Goal: Find specific page/section: Find specific page/section

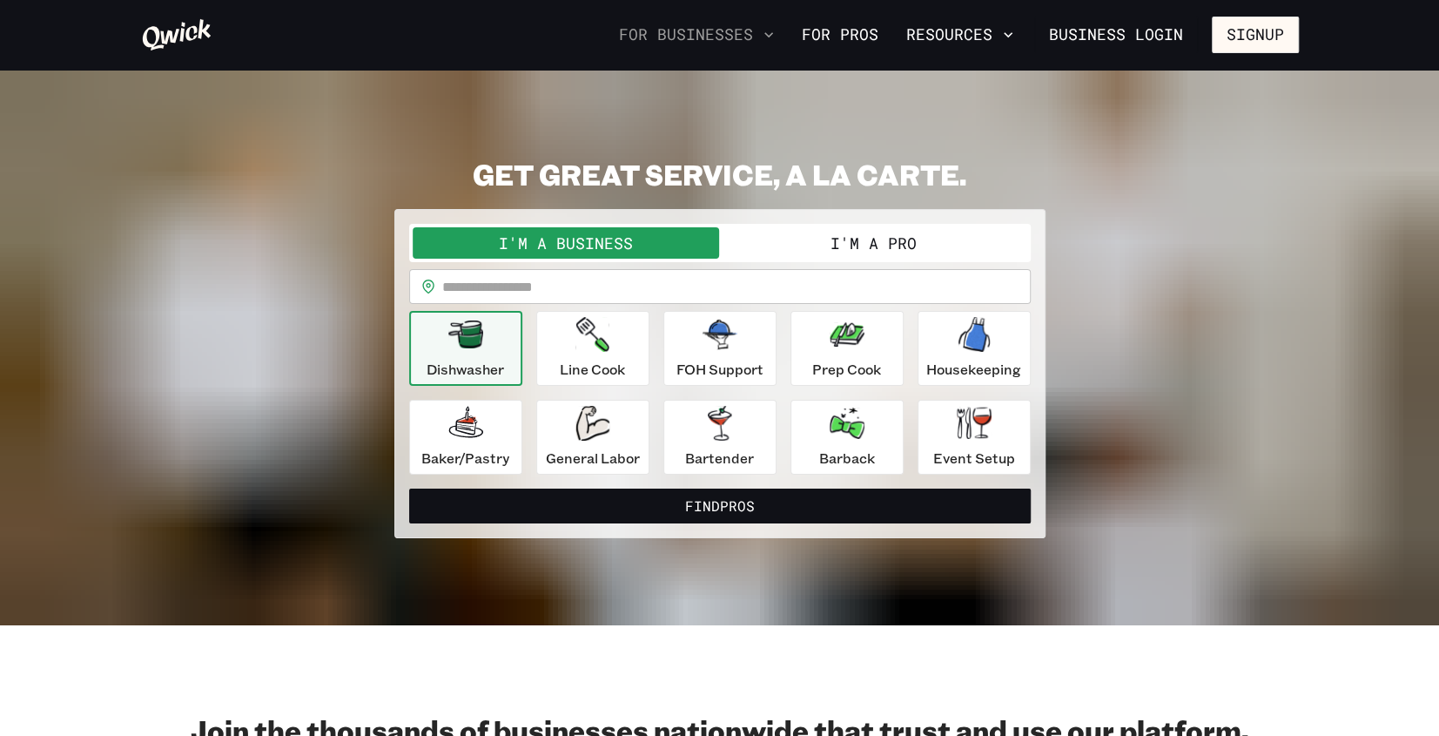
click at [774, 33] on icon "button" at bounding box center [768, 34] width 17 height 17
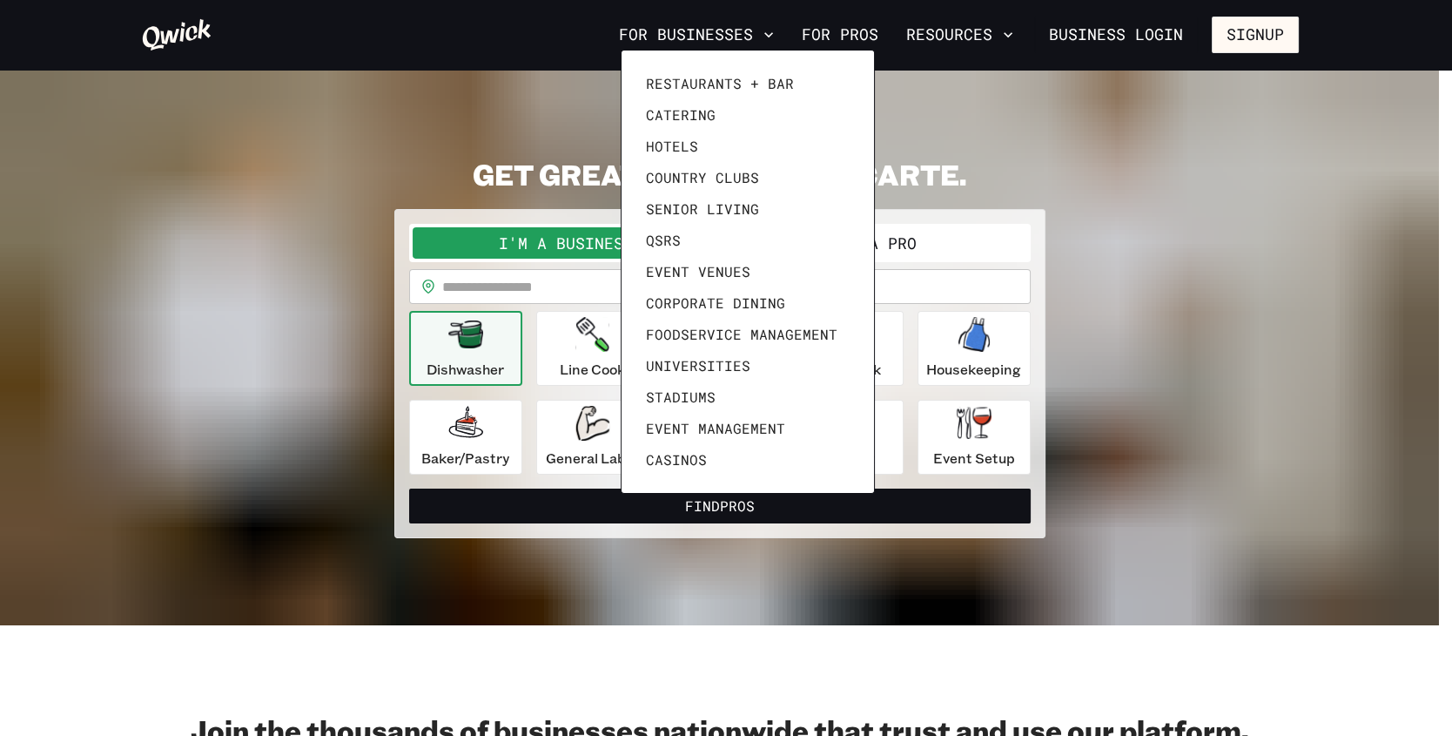
click at [1003, 32] on div at bounding box center [726, 368] width 1452 height 736
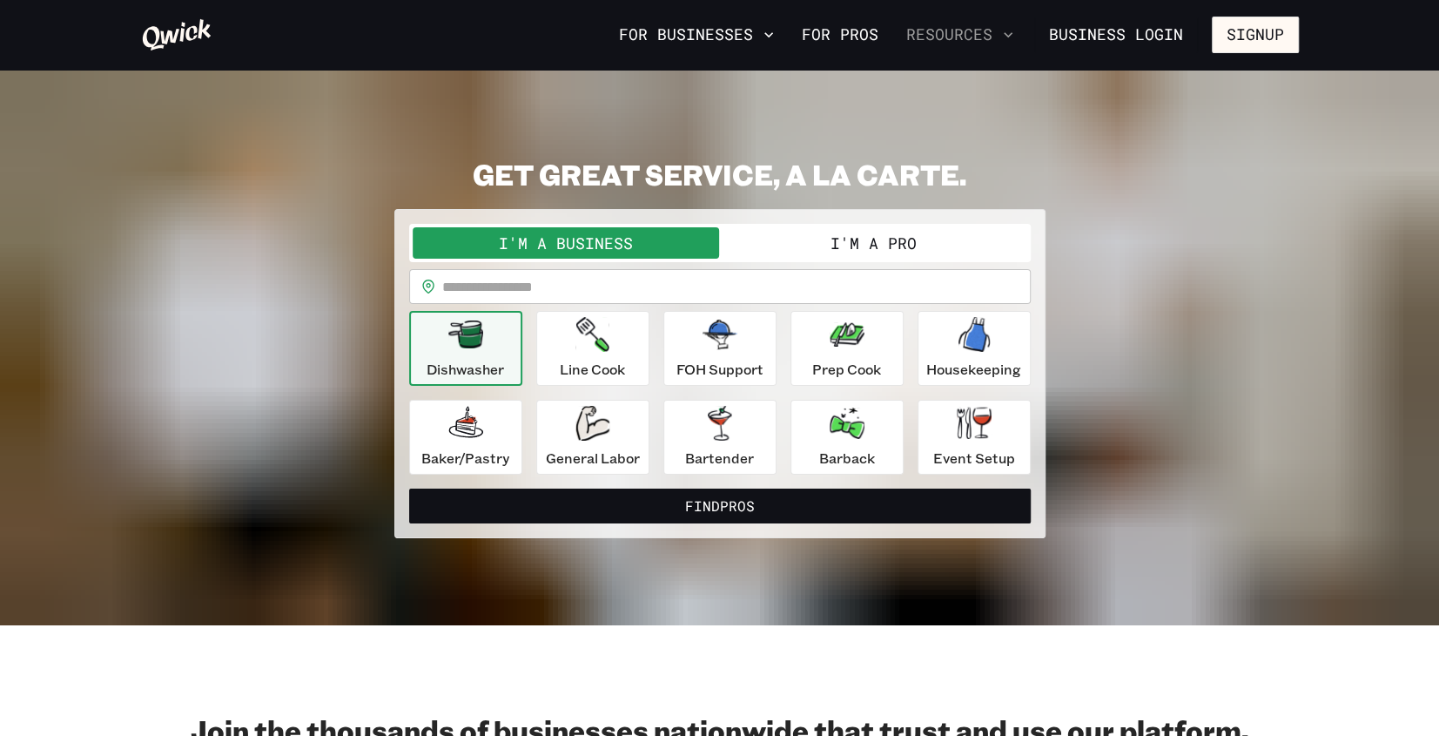
click at [1009, 30] on icon "button" at bounding box center [1007, 34] width 17 height 17
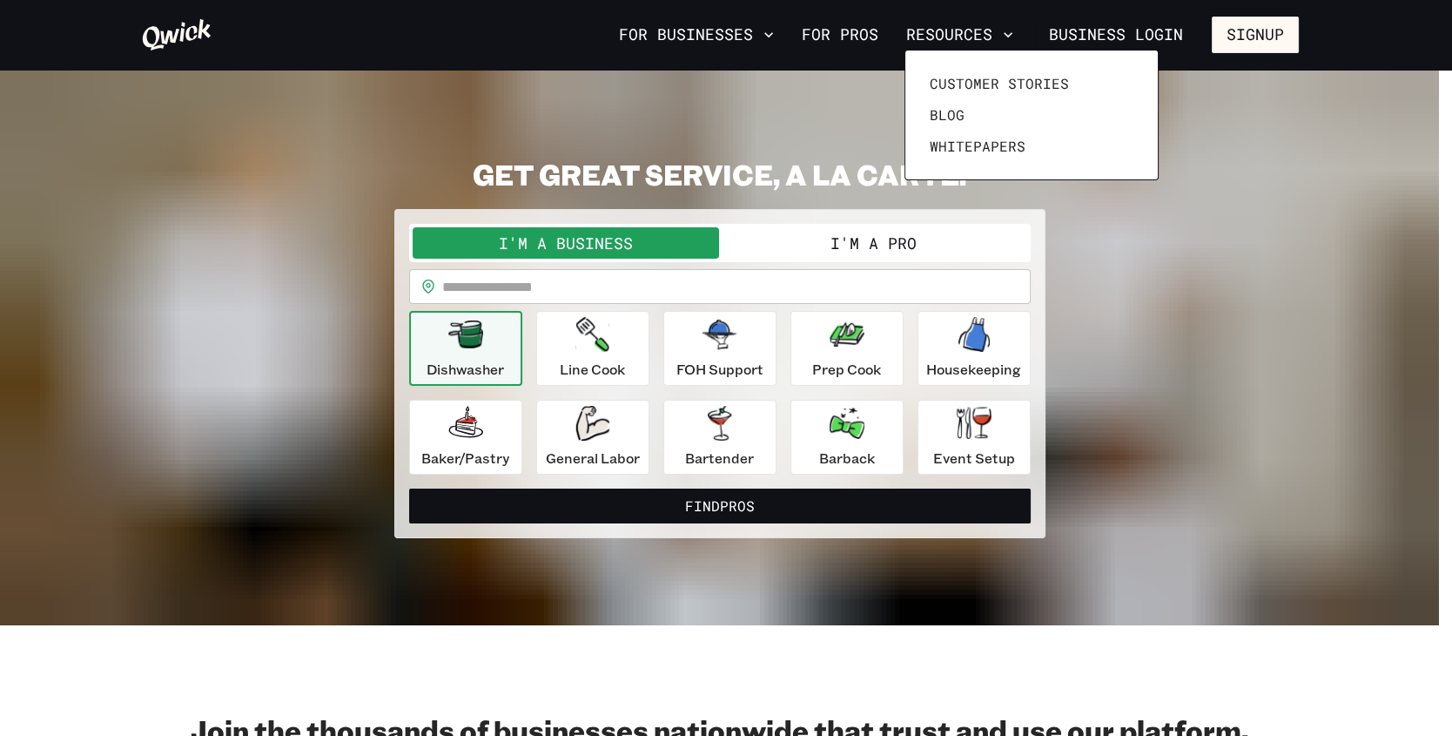
click at [764, 36] on div at bounding box center [726, 368] width 1452 height 736
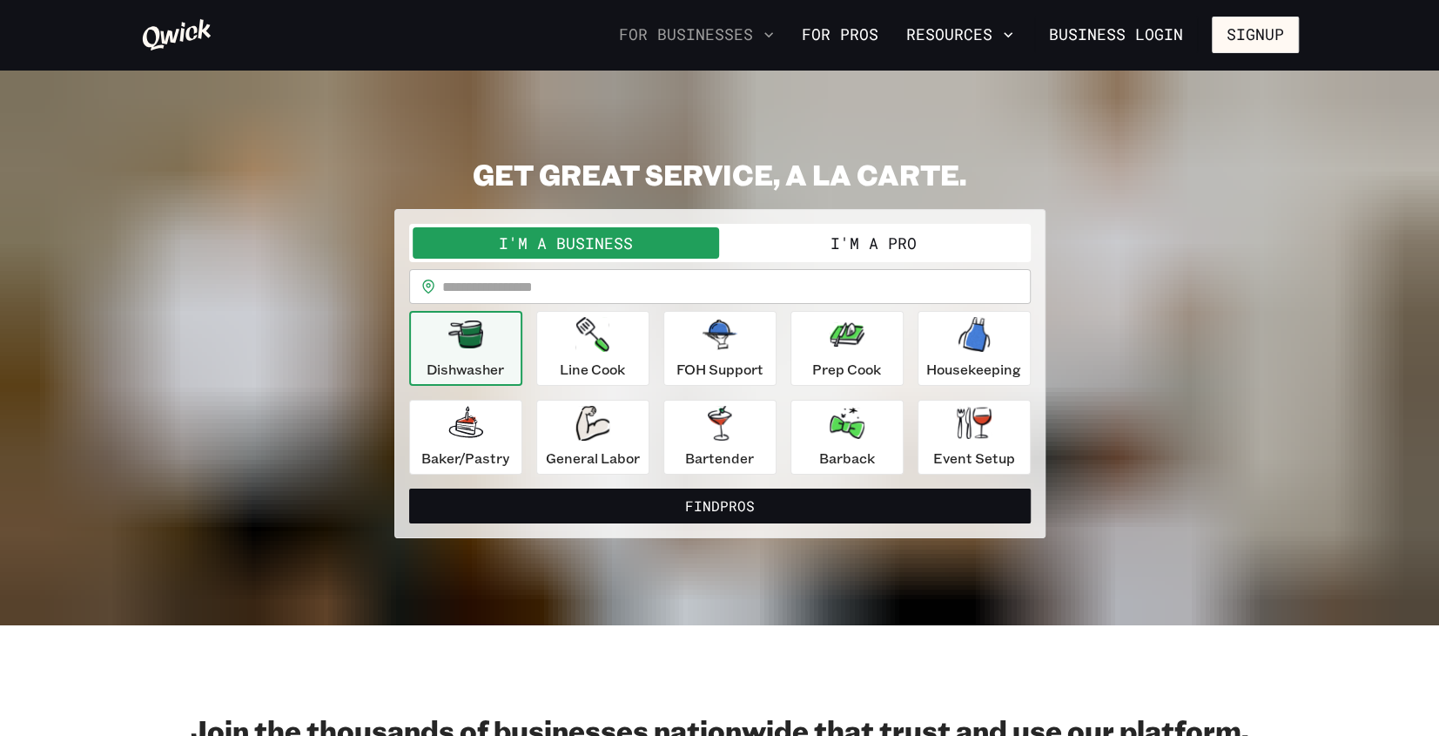
click at [773, 34] on icon "button" at bounding box center [768, 34] width 9 height 5
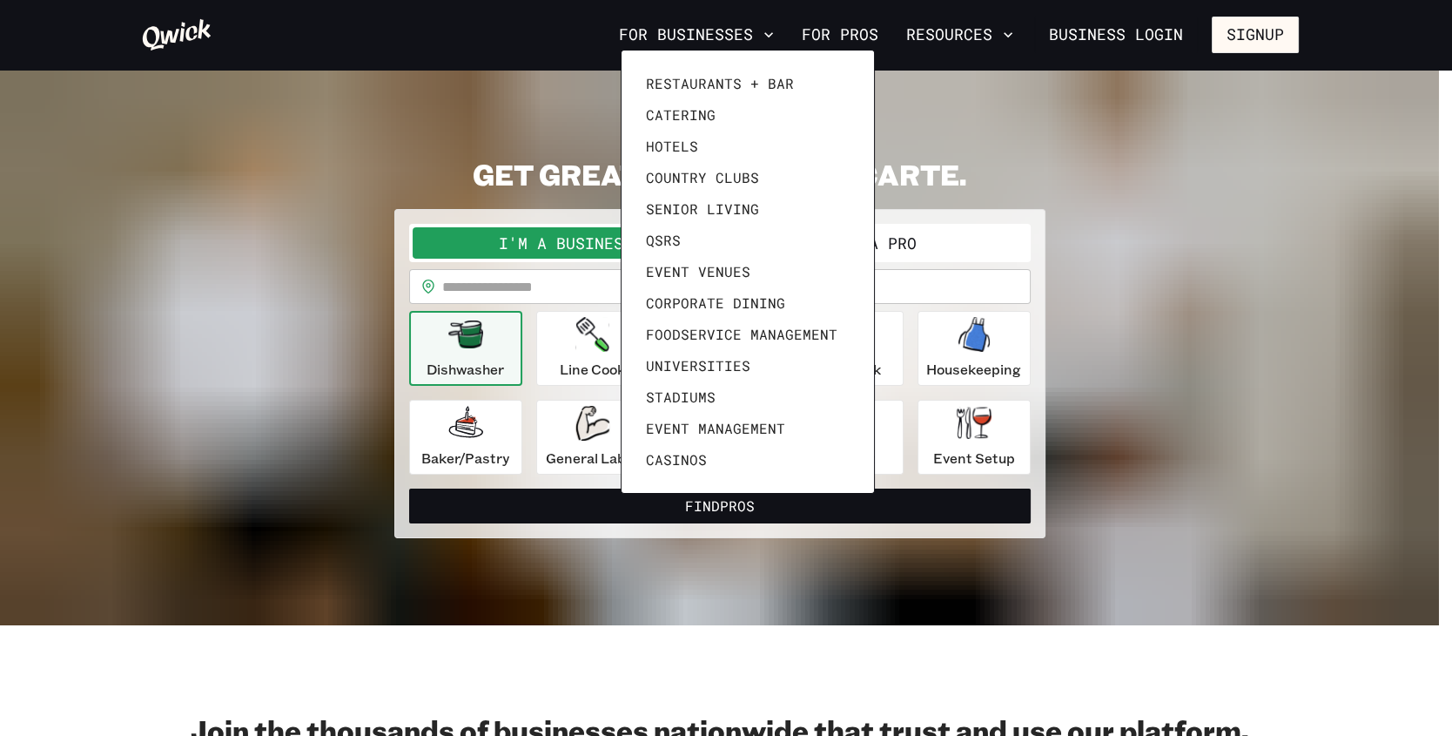
click at [586, 545] on div at bounding box center [726, 368] width 1452 height 736
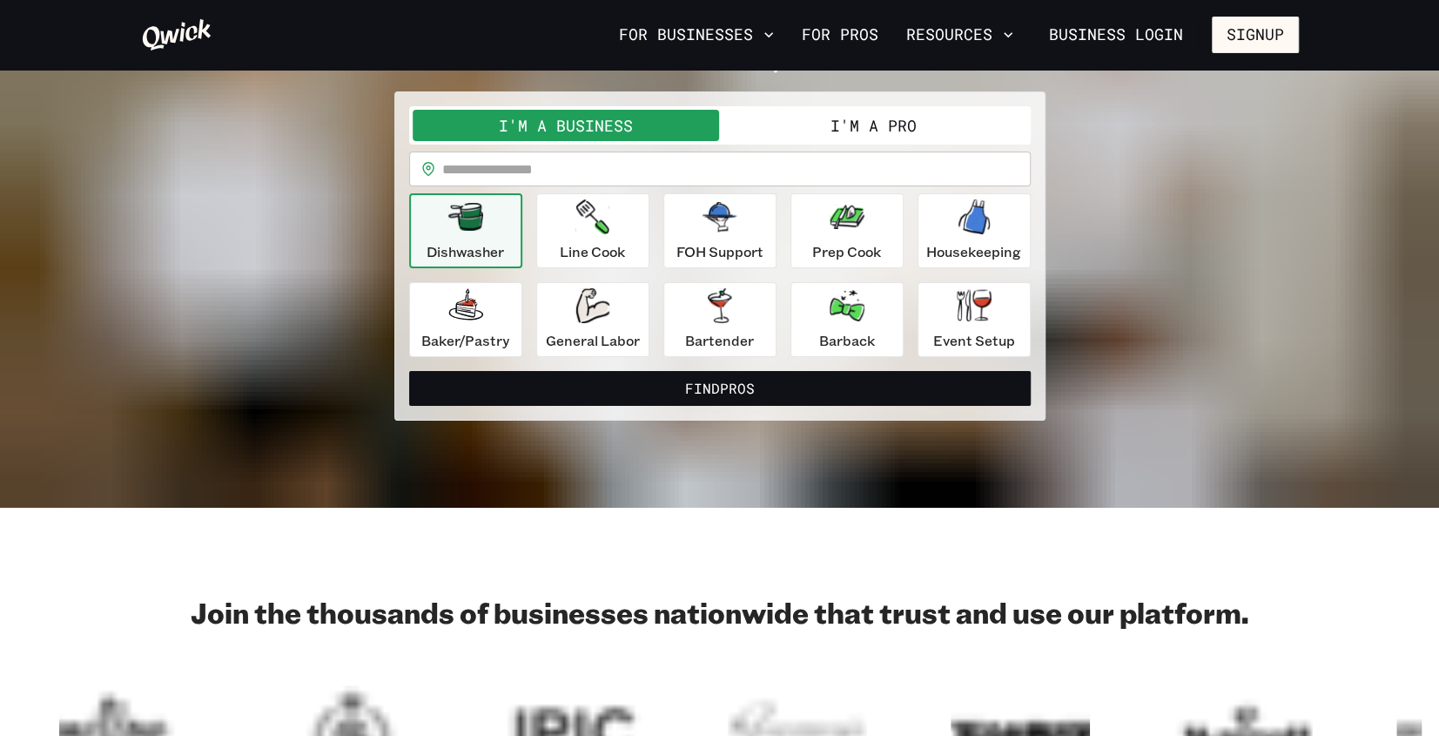
scroll to position [87, 0]
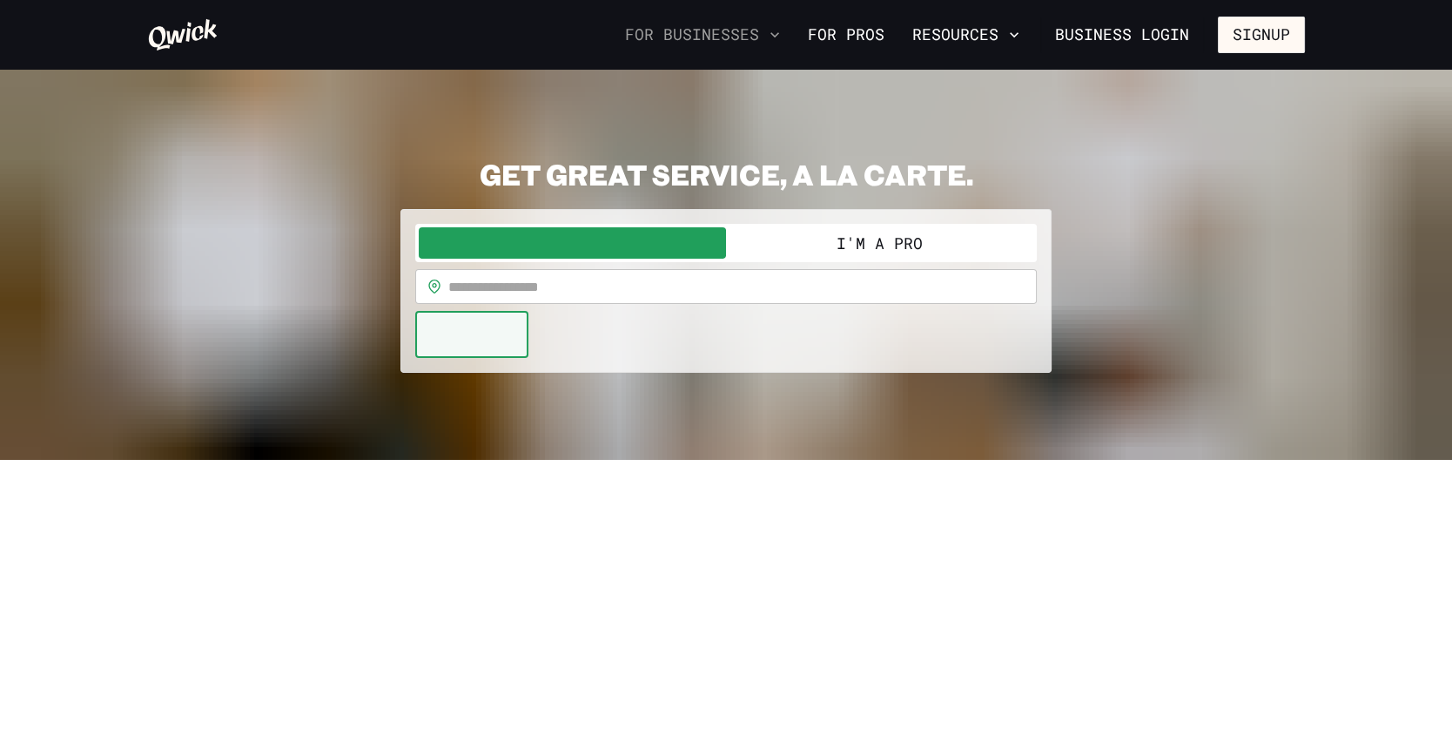
click at [783, 37] on icon "button" at bounding box center [774, 34] width 17 height 17
click at [783, 35] on icon "button" at bounding box center [774, 34] width 17 height 17
click at [771, 36] on button "For Businesses" at bounding box center [702, 35] width 169 height 30
click at [778, 35] on icon "button" at bounding box center [774, 34] width 17 height 17
click at [503, 290] on input "text" at bounding box center [742, 286] width 588 height 35
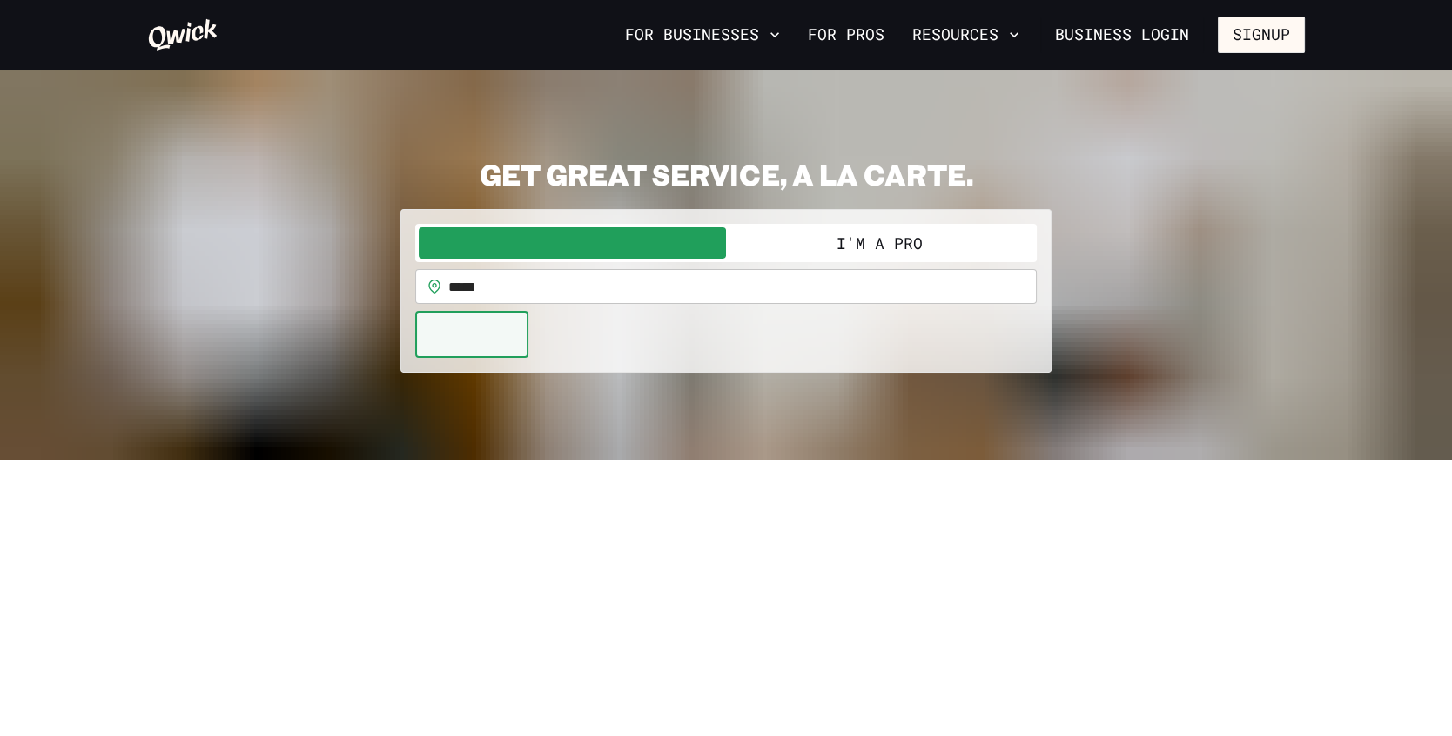
type input "*****"
